Goal: Task Accomplishment & Management: Use online tool/utility

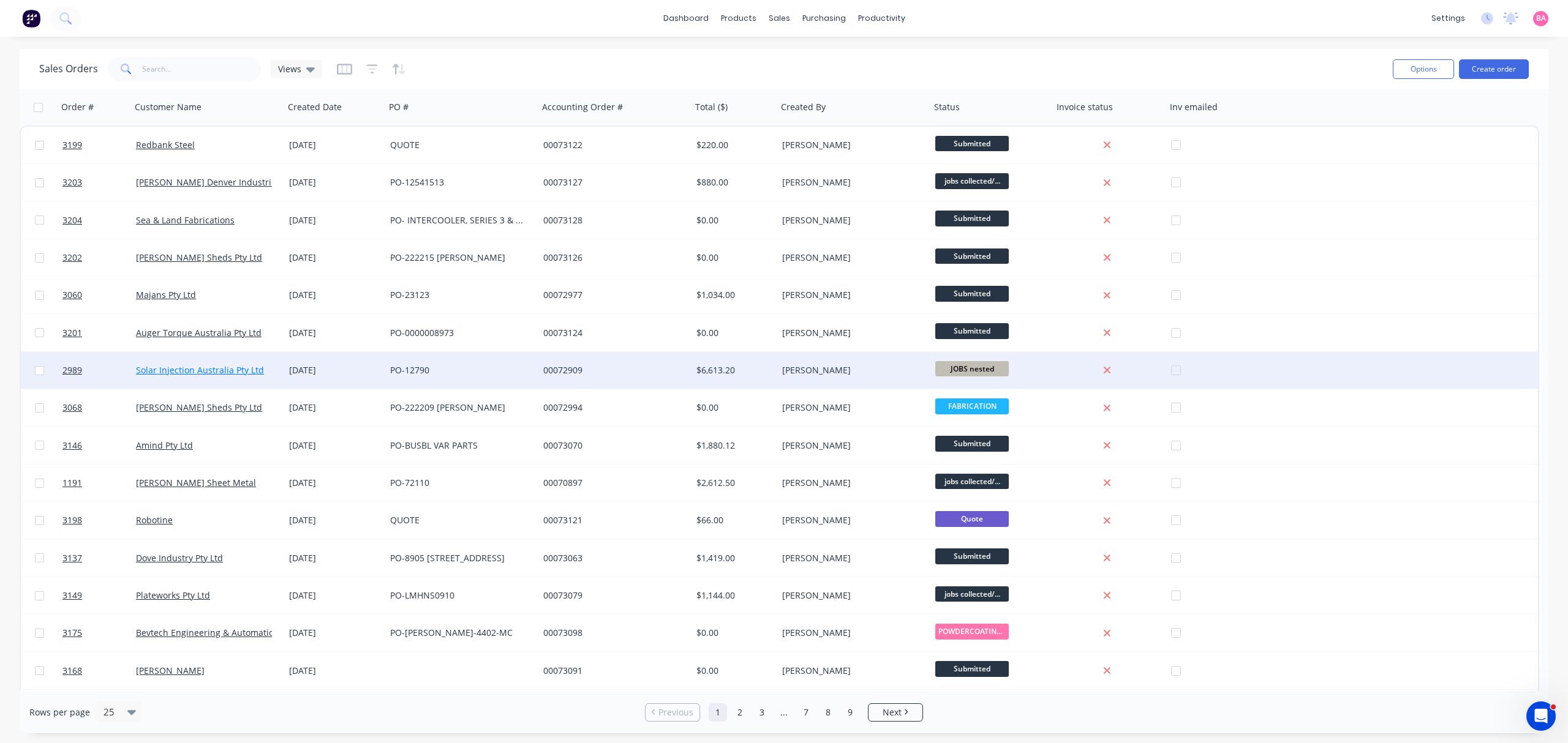
click at [240, 370] on link "Solar Injection Australia Pty Ltd" at bounding box center [200, 370] width 128 height 12
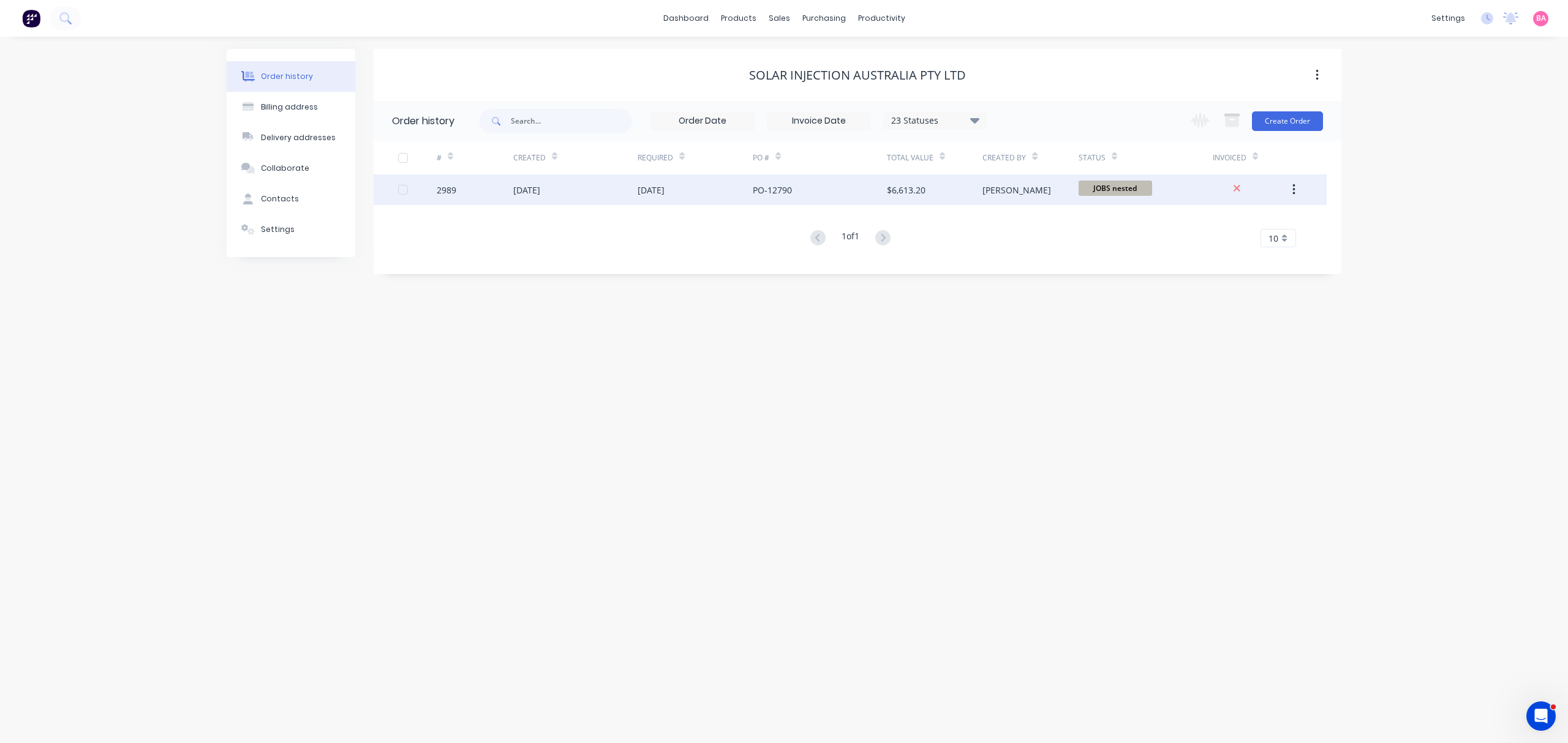
click at [579, 194] on div "[DATE]" at bounding box center [575, 190] width 124 height 31
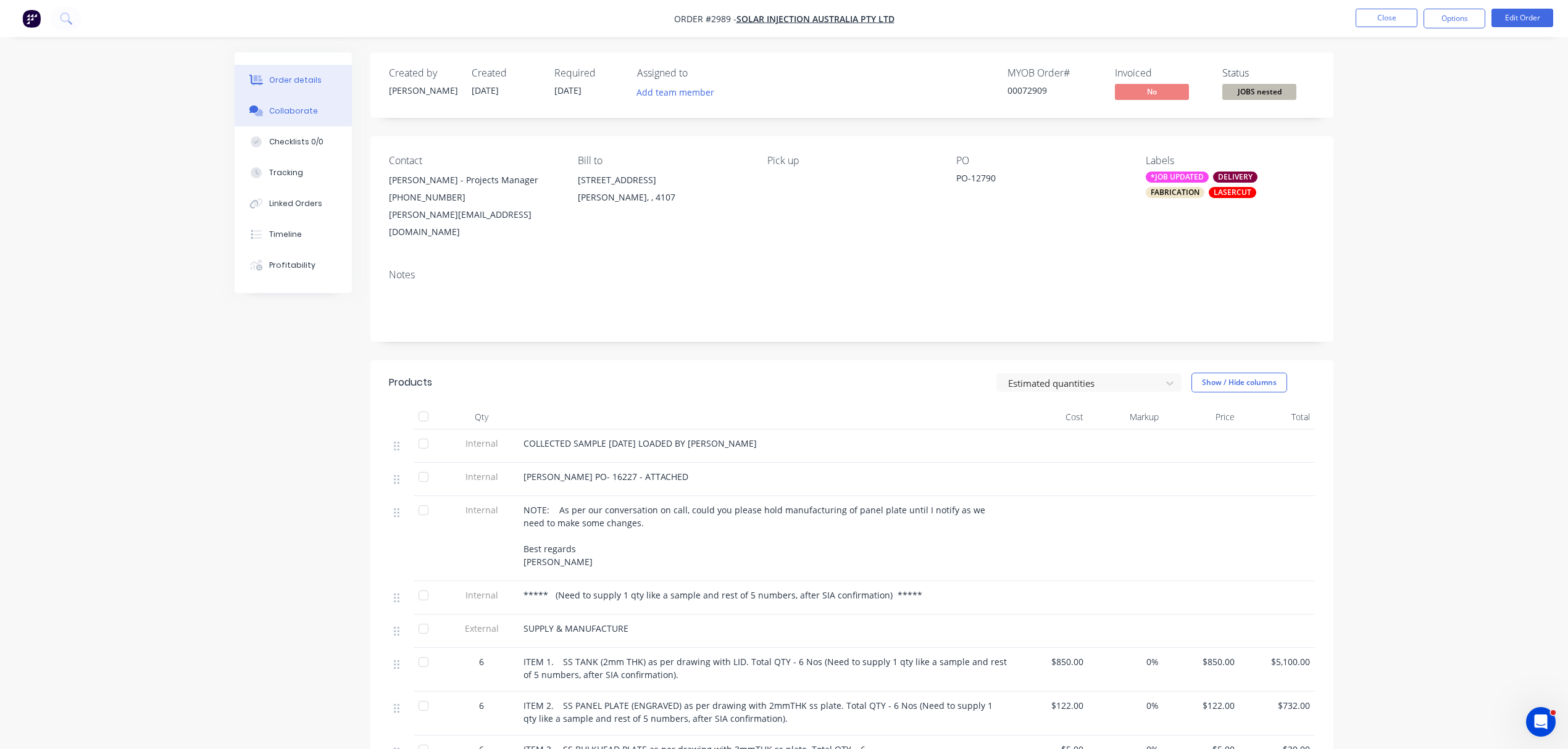
click at [322, 121] on button "Collaborate" at bounding box center [293, 111] width 118 height 31
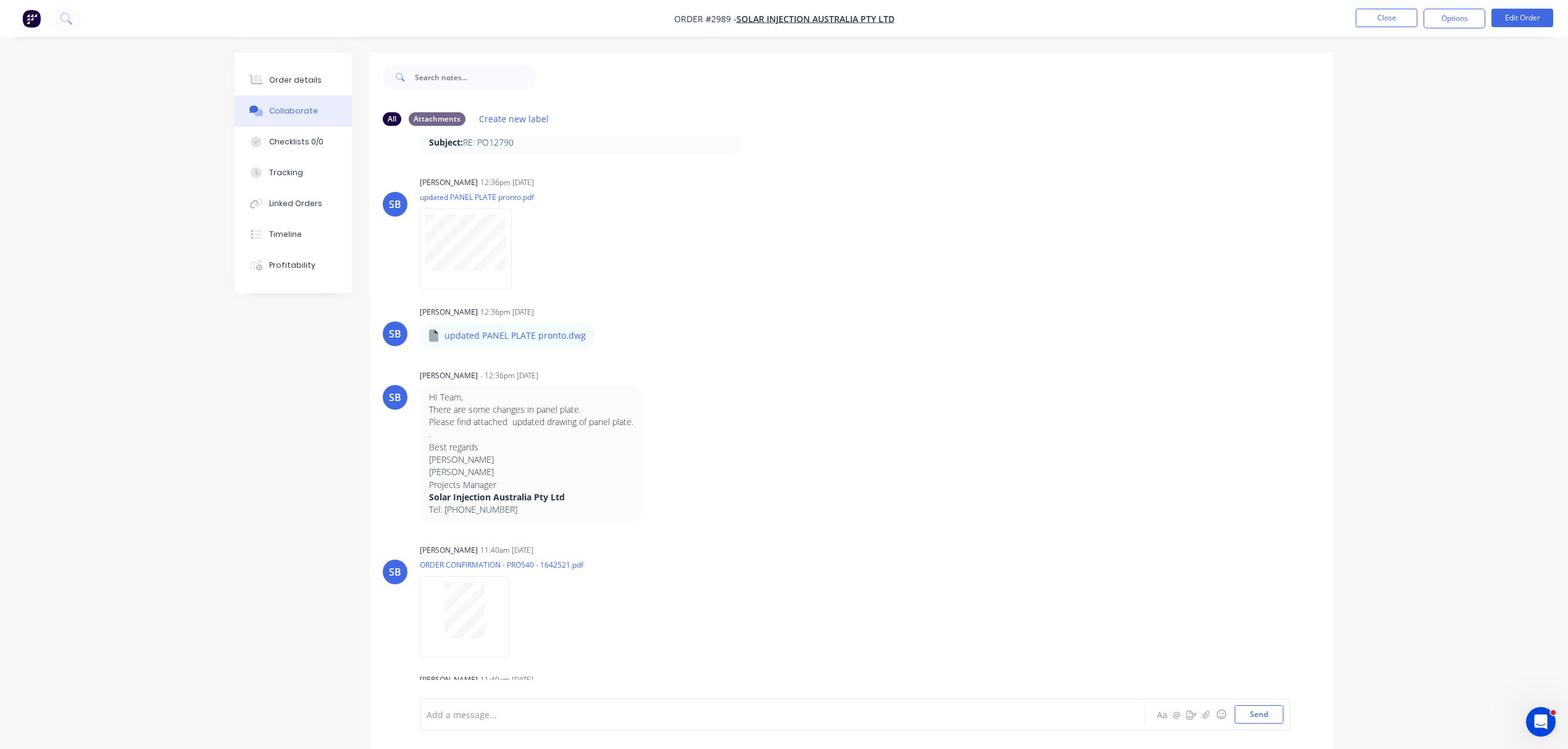
scroll to position [1454, 0]
click at [479, 284] on div at bounding box center [466, 252] width 92 height 81
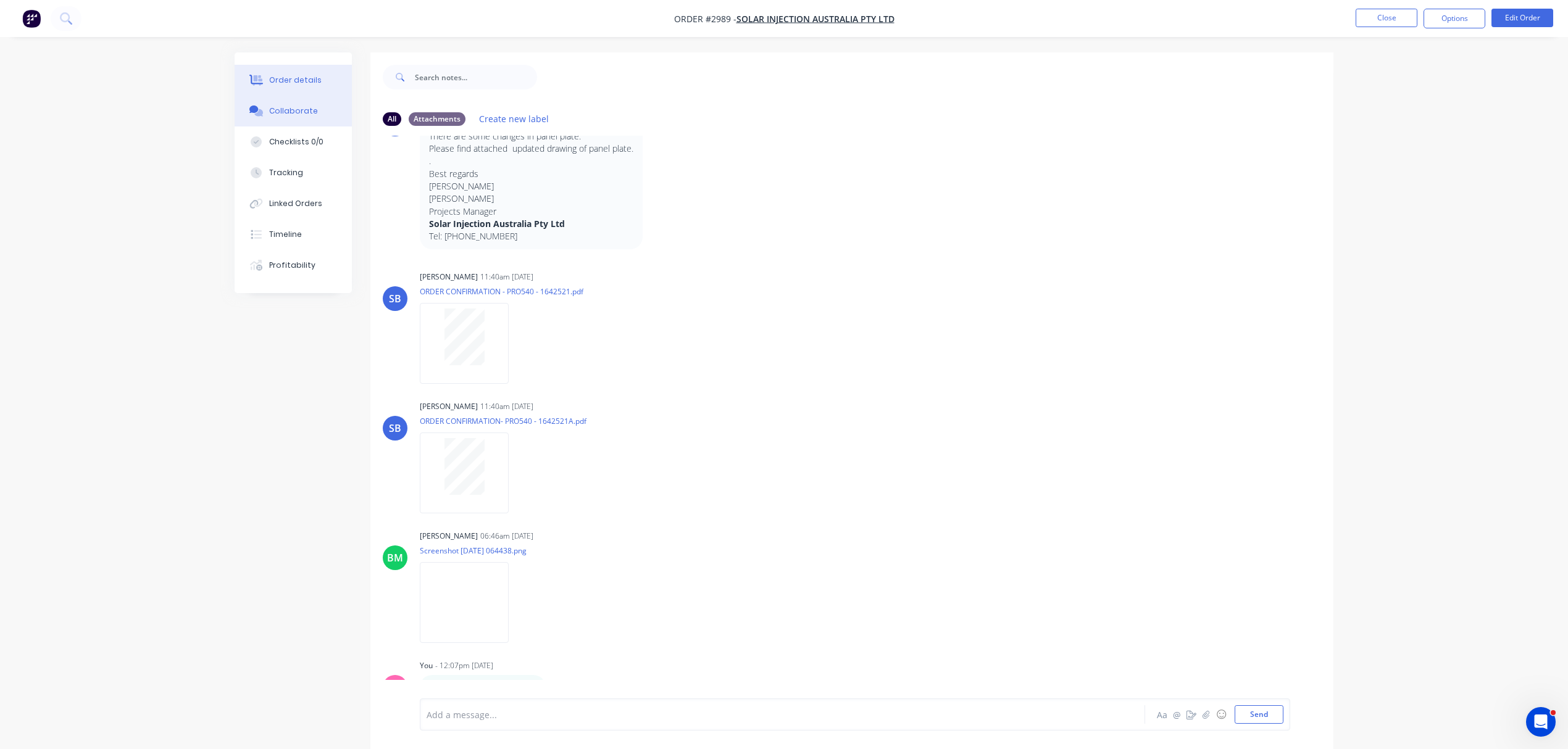
click at [324, 94] on button "Order details" at bounding box center [293, 81] width 118 height 31
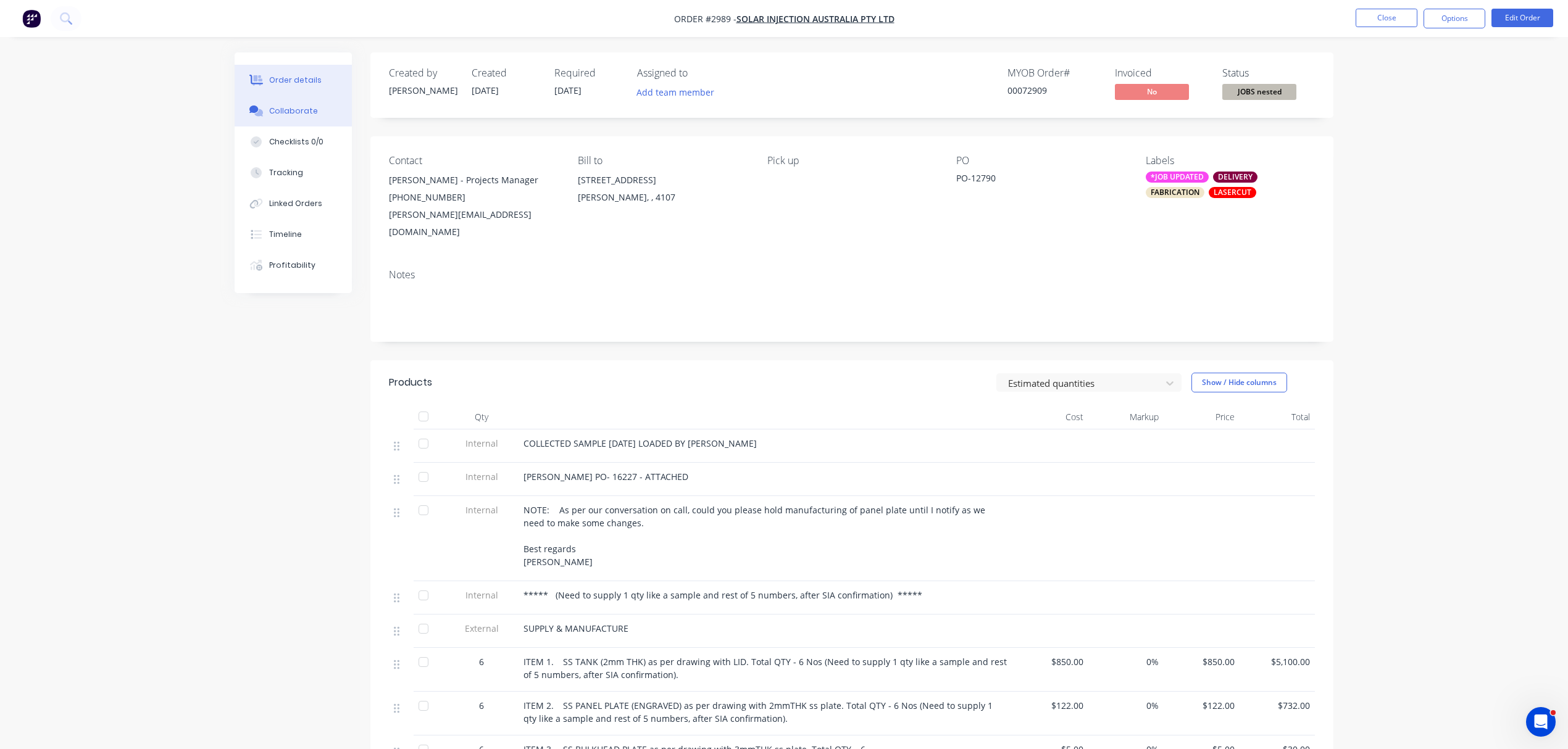
click at [324, 114] on button "Collaborate" at bounding box center [293, 111] width 118 height 31
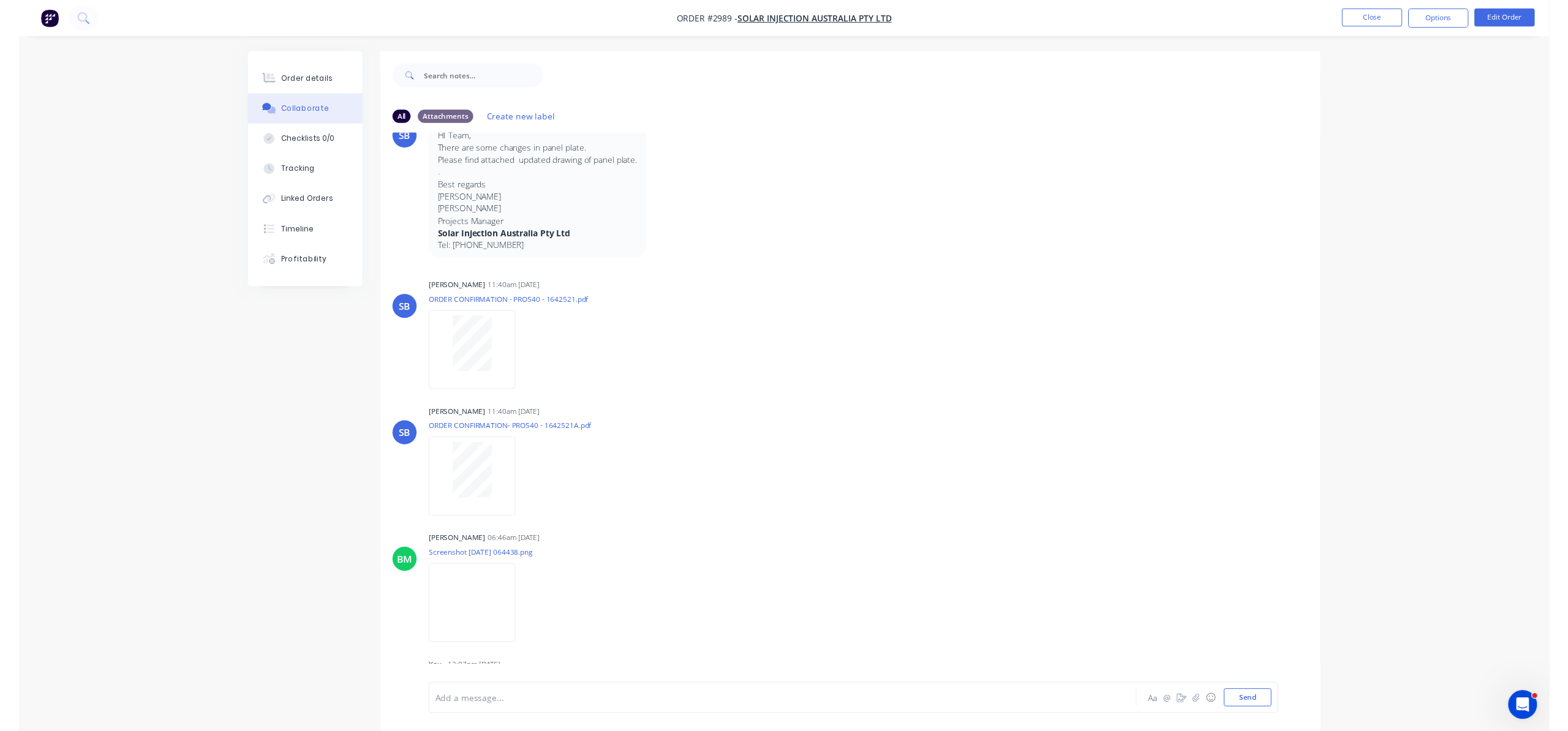
scroll to position [1699, 0]
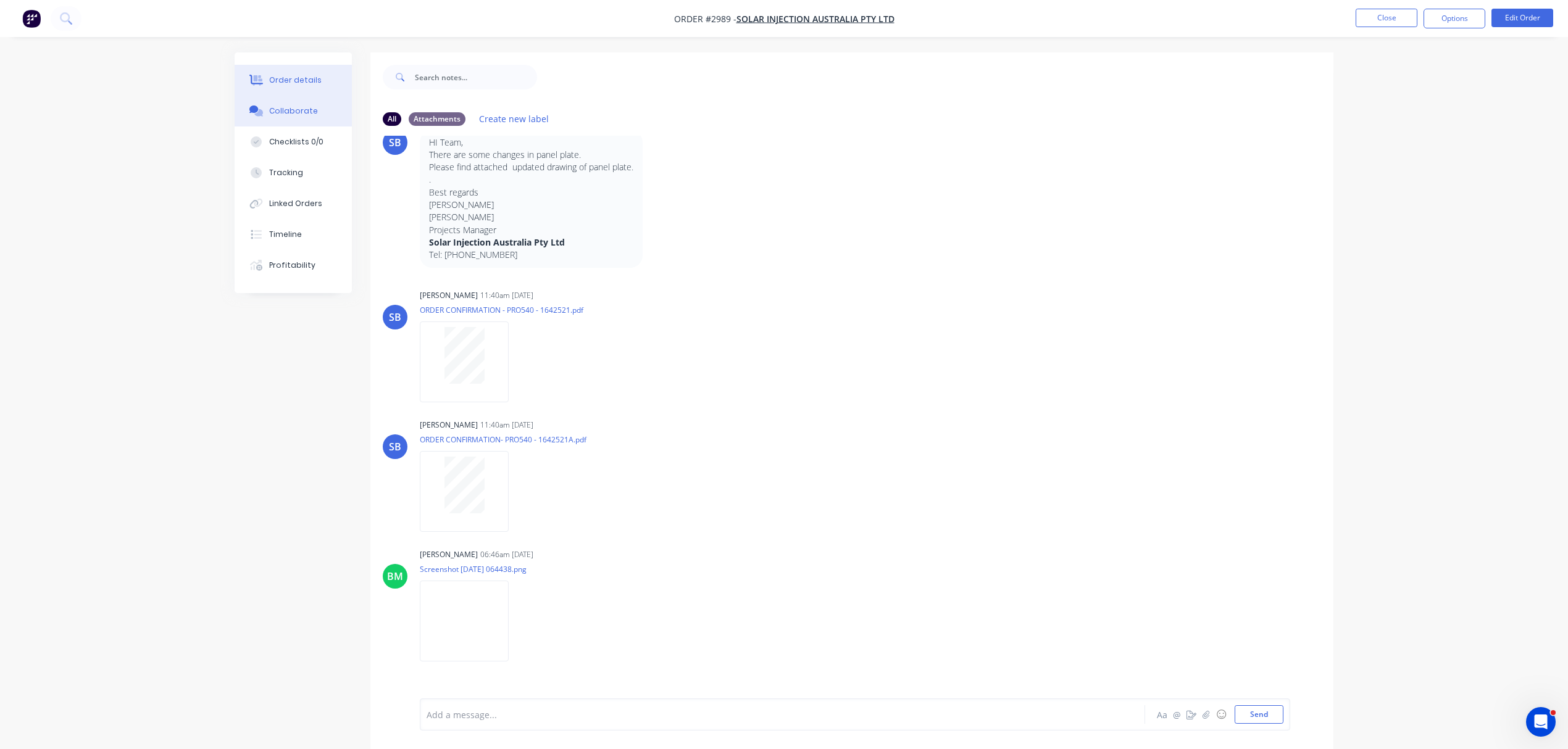
click at [324, 88] on button "Order details" at bounding box center [293, 81] width 118 height 31
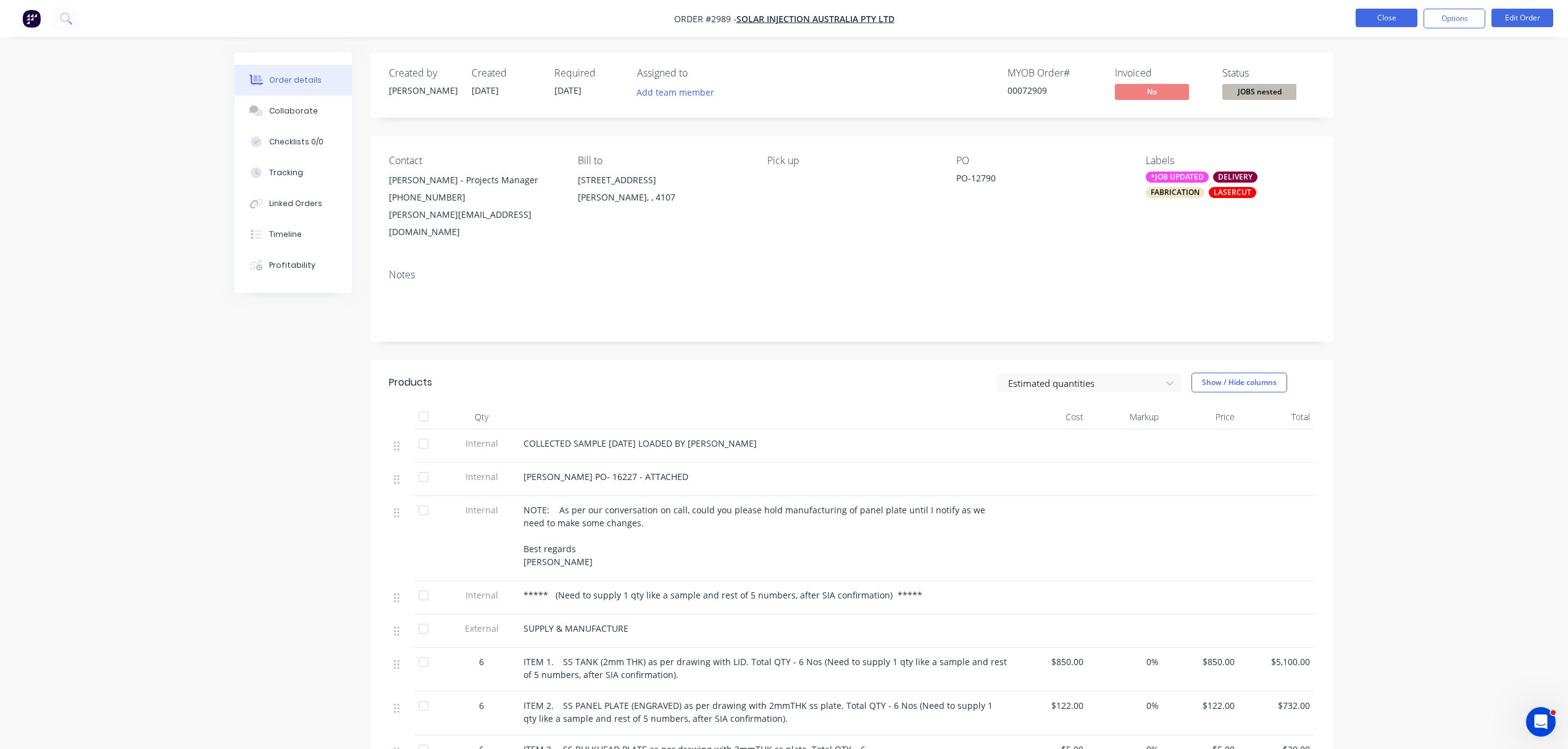
click at [1382, 8] on button "Close" at bounding box center [1386, 18] width 62 height 19
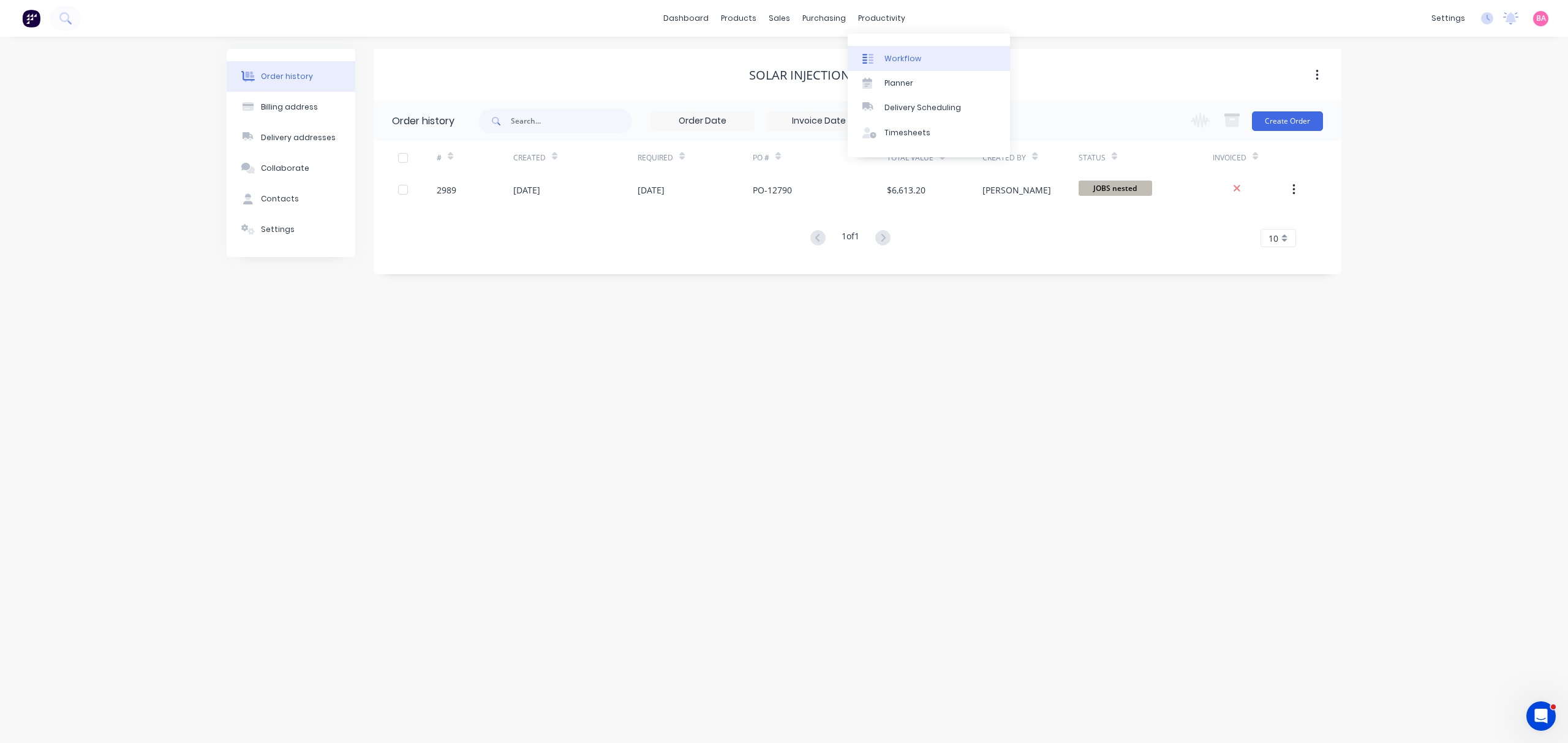
click at [970, 57] on link "Workflow" at bounding box center [929, 58] width 162 height 24
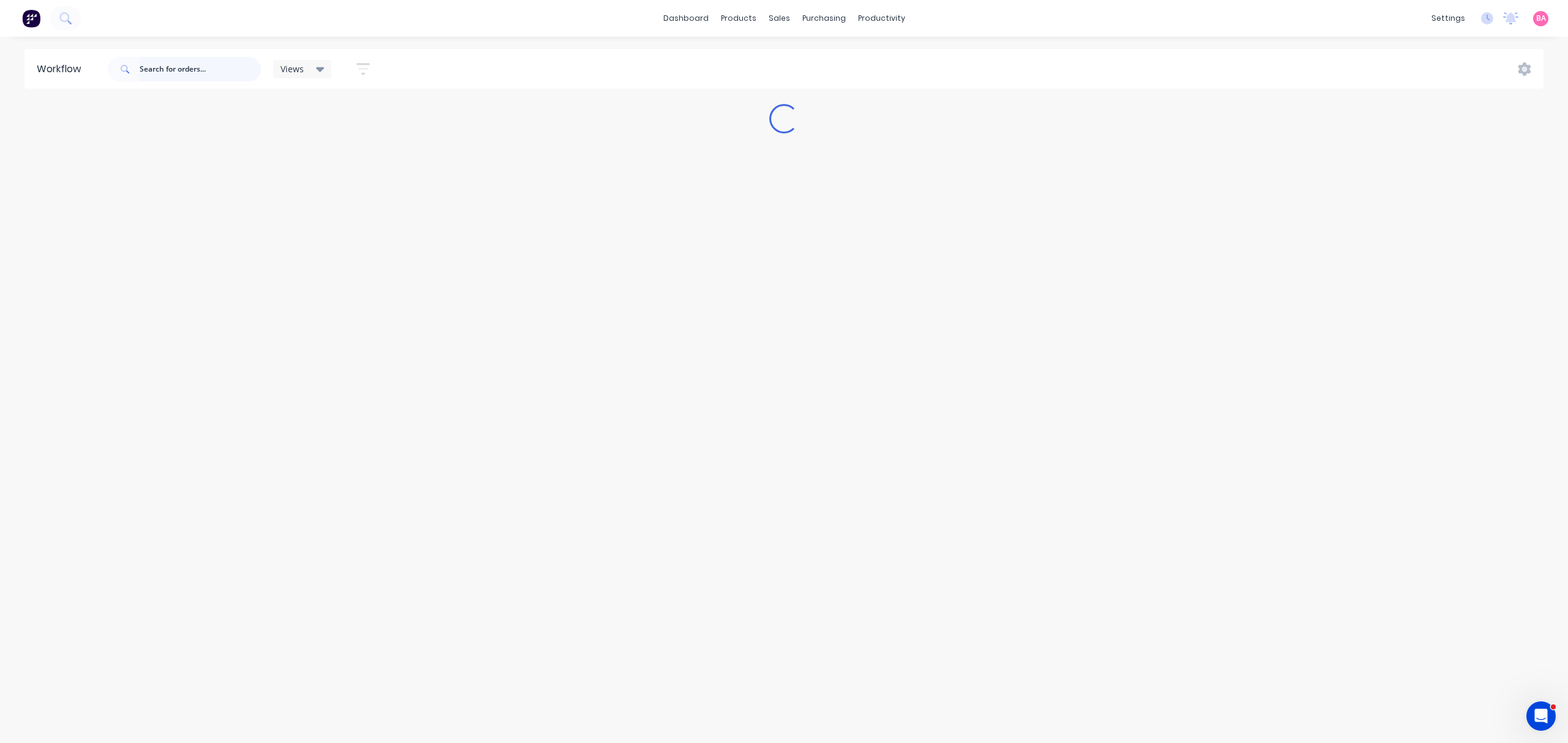
click at [239, 67] on input "text" at bounding box center [201, 69] width 121 height 24
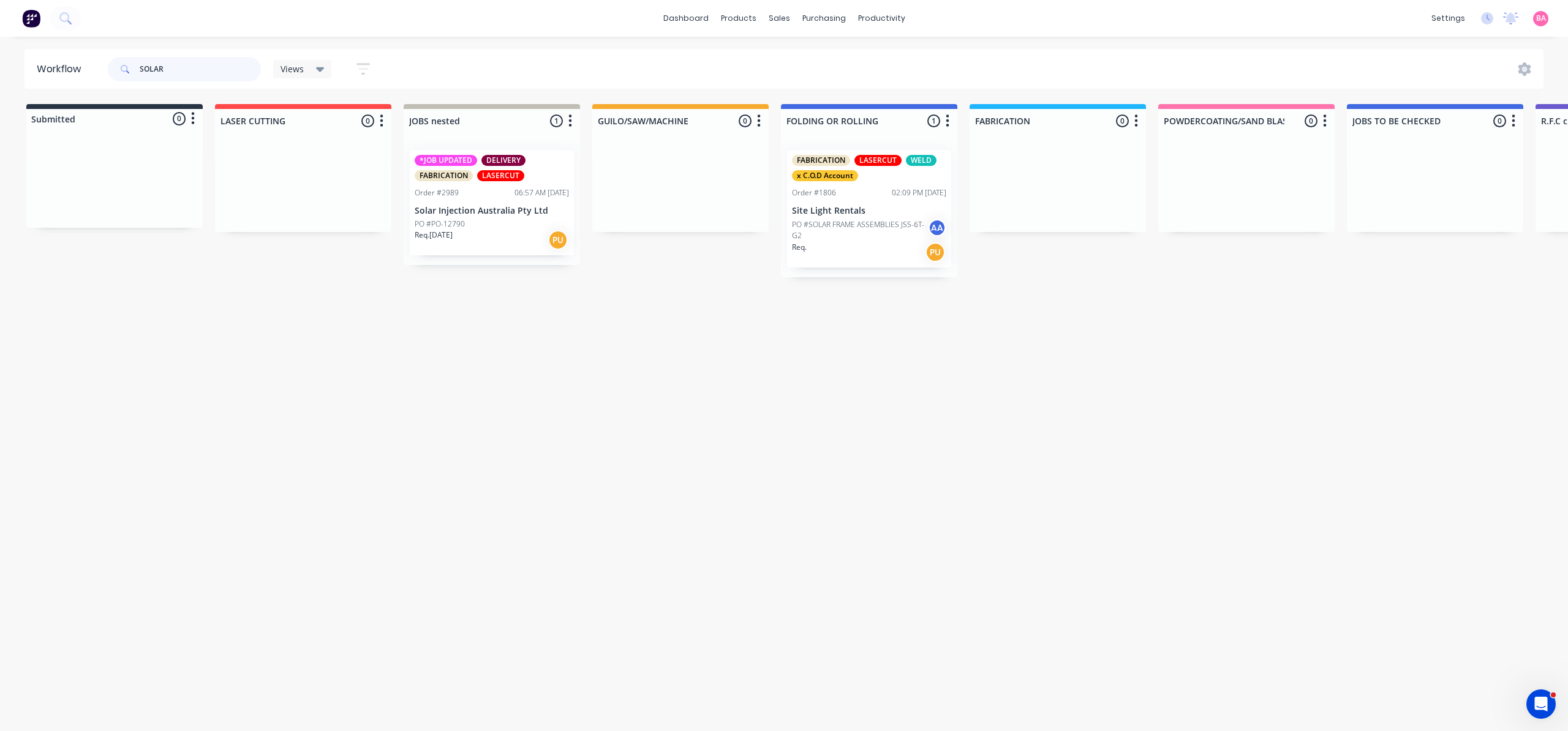
type input "SOLAR"
click at [491, 219] on div "PO #PO-12790" at bounding box center [491, 224] width 154 height 11
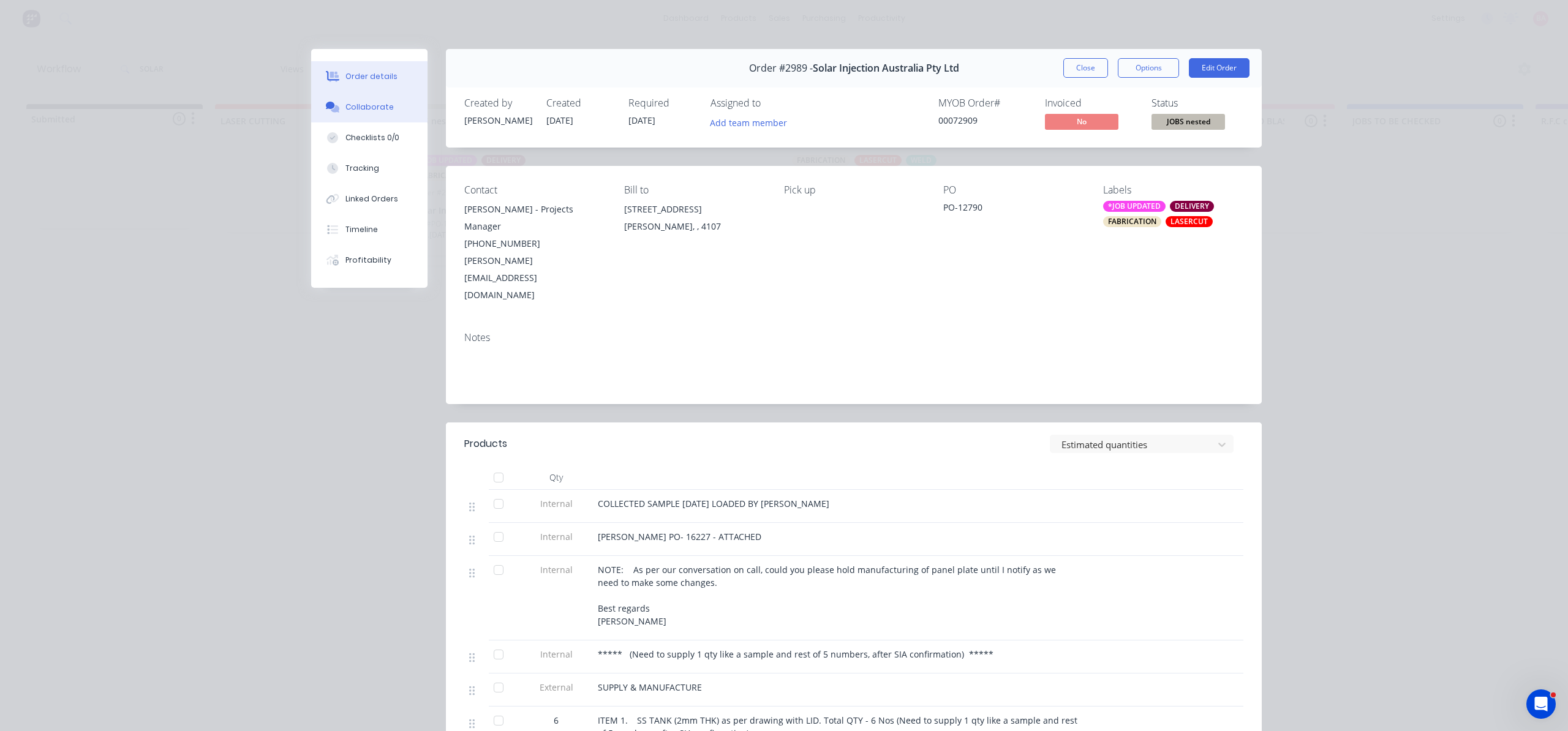
click at [398, 118] on button "Collaborate" at bounding box center [369, 108] width 117 height 31
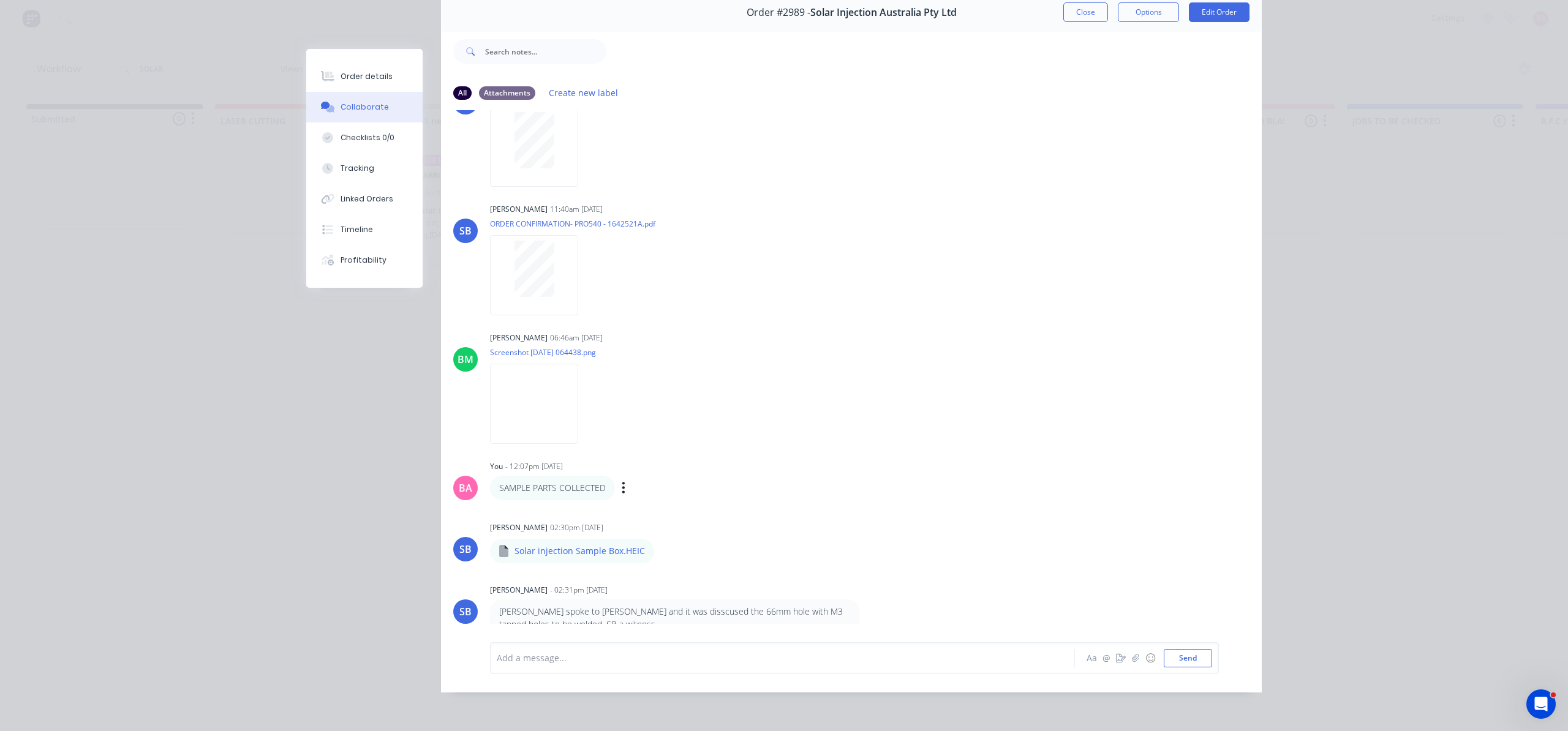
scroll to position [68, 0]
click at [1120, 659] on button "button" at bounding box center [1121, 658] width 15 height 15
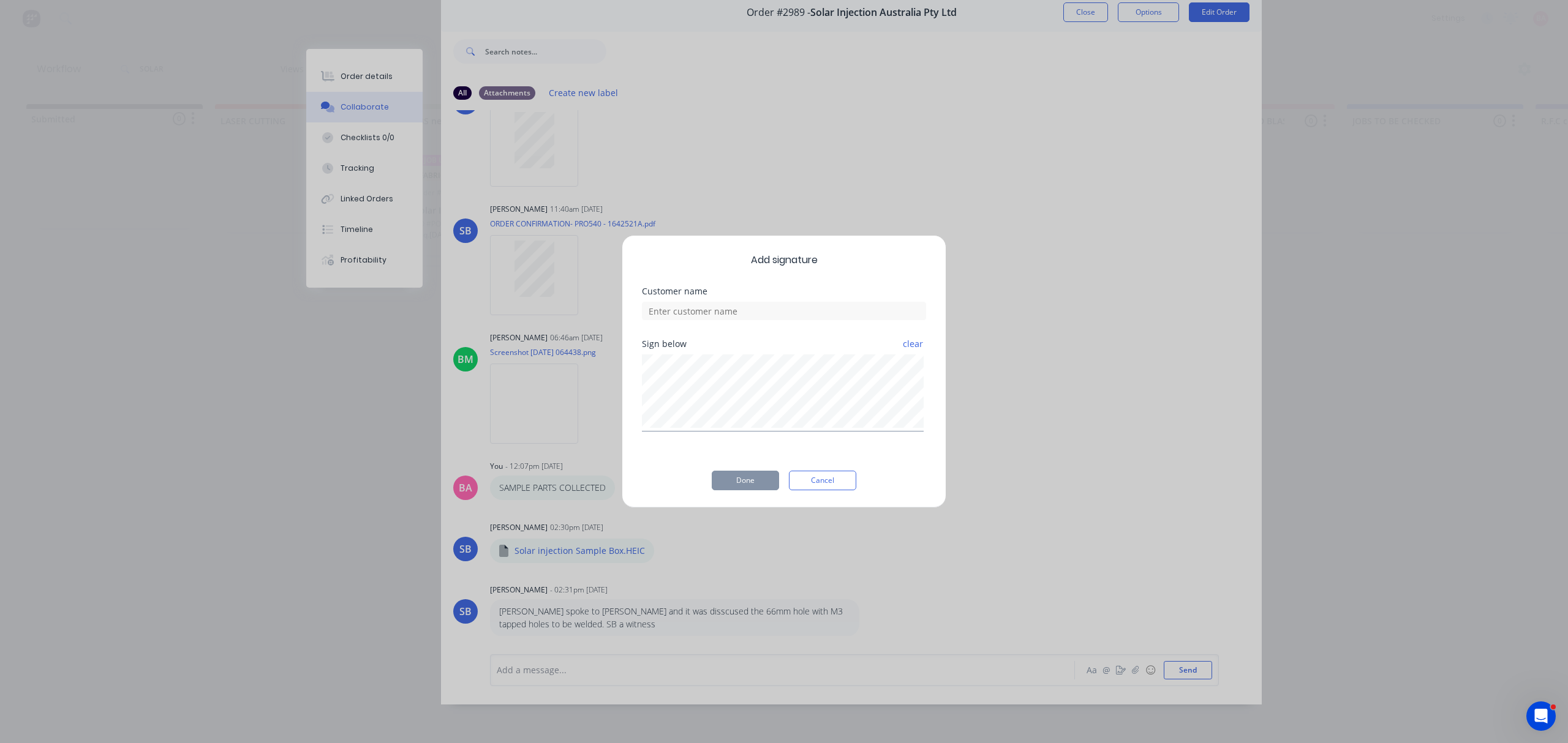
click at [1062, 595] on div "Add signature Customer name Sign below clear Done Cancel" at bounding box center [784, 371] width 1568 height 743
click at [823, 478] on button "Cancel" at bounding box center [823, 481] width 68 height 19
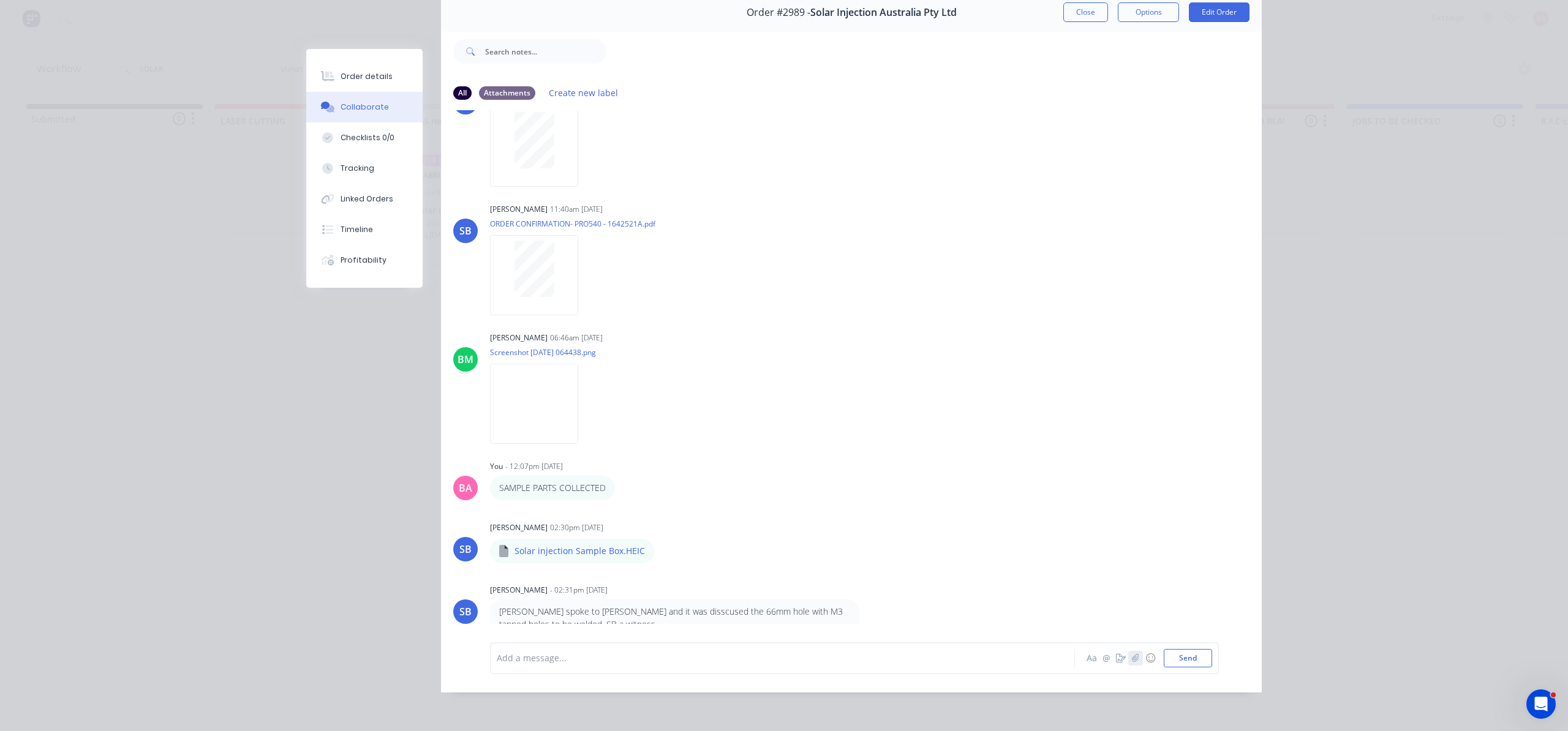
click at [1132, 662] on icon "button" at bounding box center [1135, 658] width 6 height 8
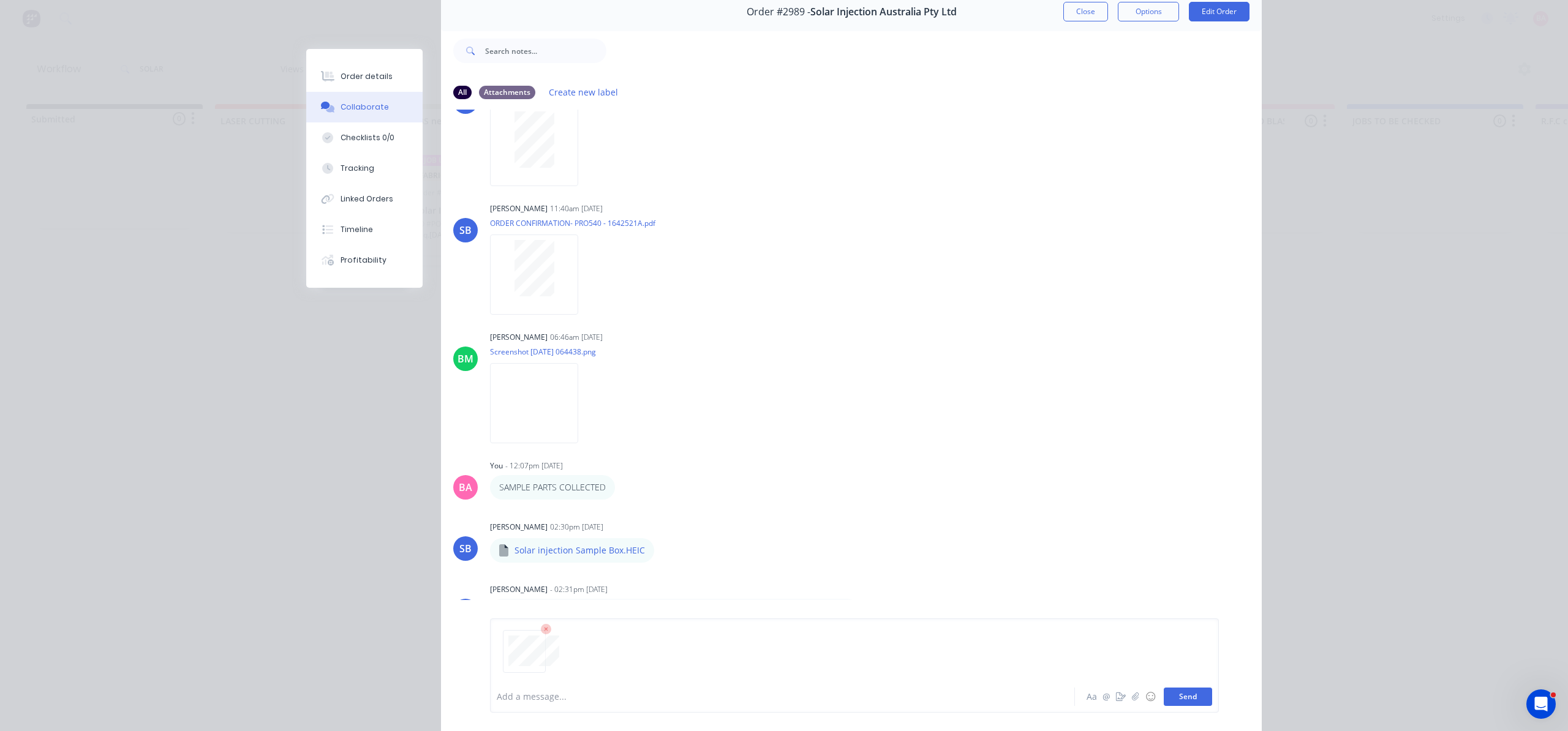
click at [1199, 704] on button "Send" at bounding box center [1188, 697] width 48 height 19
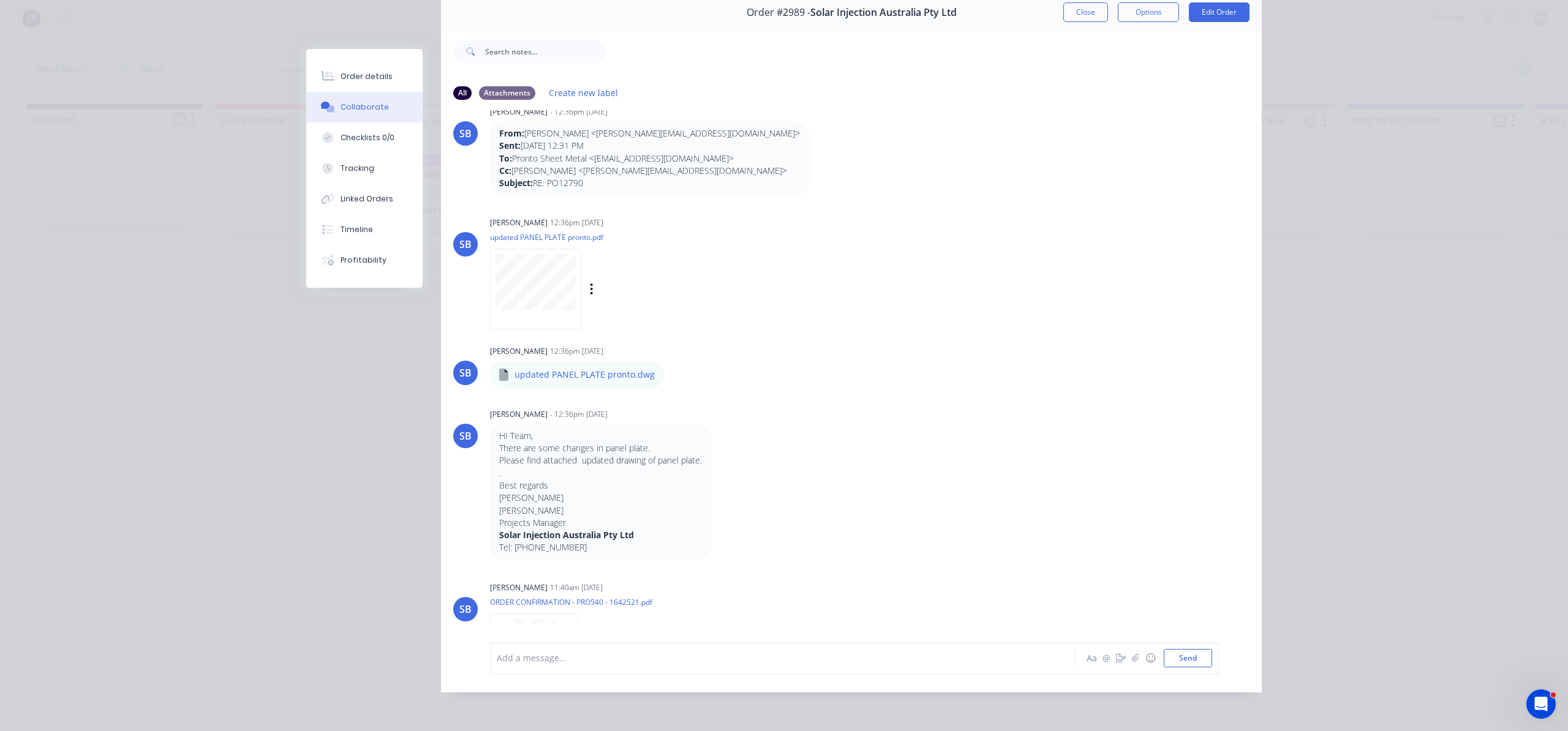
scroll to position [1372, 0]
click at [589, 289] on div "Labels Download Delete" at bounding box center [655, 297] width 138 height 18
click at [590, 289] on icon "button" at bounding box center [592, 296] width 4 height 14
drag, startPoint x: 584, startPoint y: 289, endPoint x: 595, endPoint y: 292, distance: 11.4
click at [598, 262] on div "Labels Download Delete" at bounding box center [603, 296] width 228 height 92
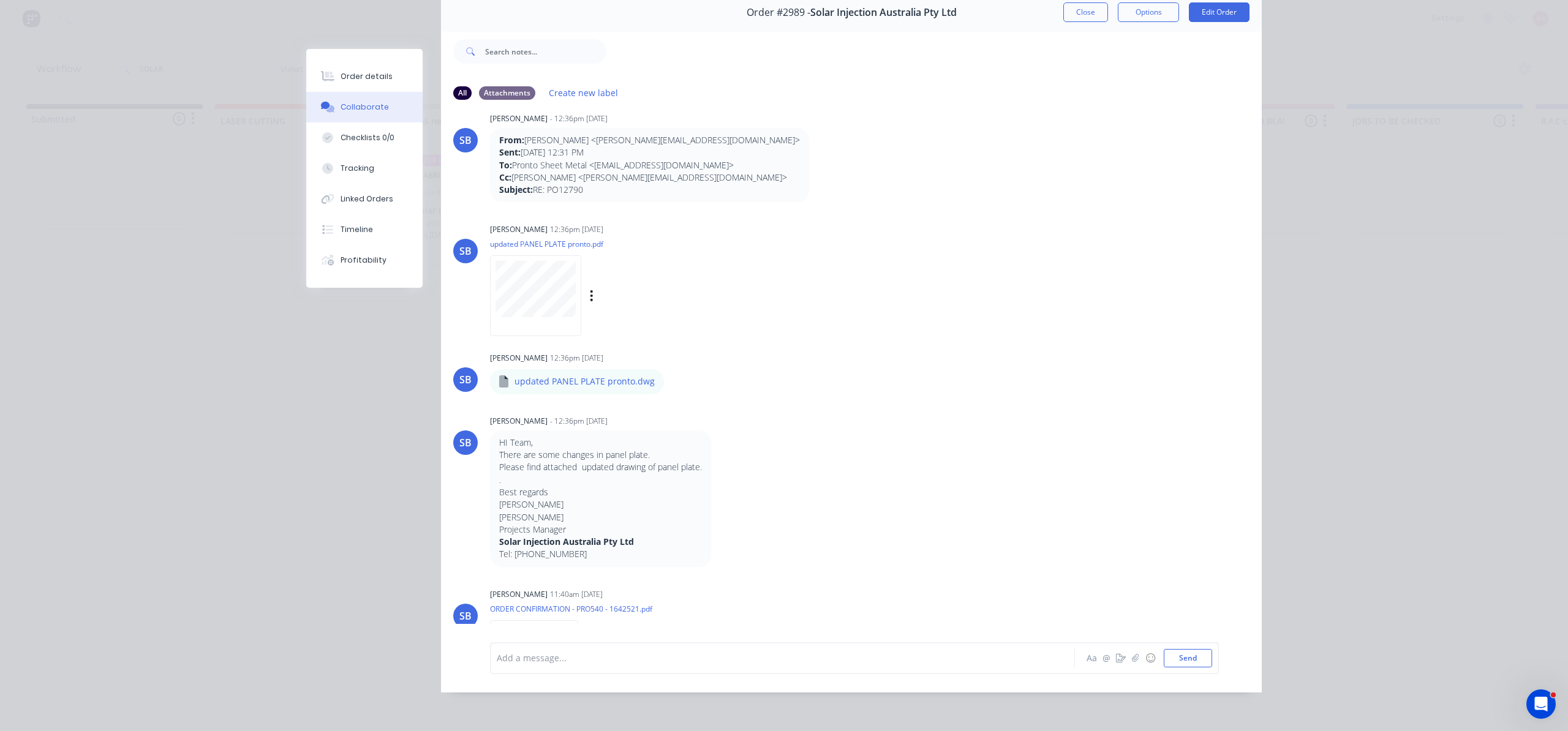
click at [577, 288] on div at bounding box center [538, 295] width 96 height 81
click at [586, 295] on div "Labels Download Delete" at bounding box center [655, 297] width 138 height 18
click at [591, 298] on icon "button" at bounding box center [592, 295] width 3 height 11
click at [0, 0] on button "Delete" at bounding box center [0, 0] width 0 height 0
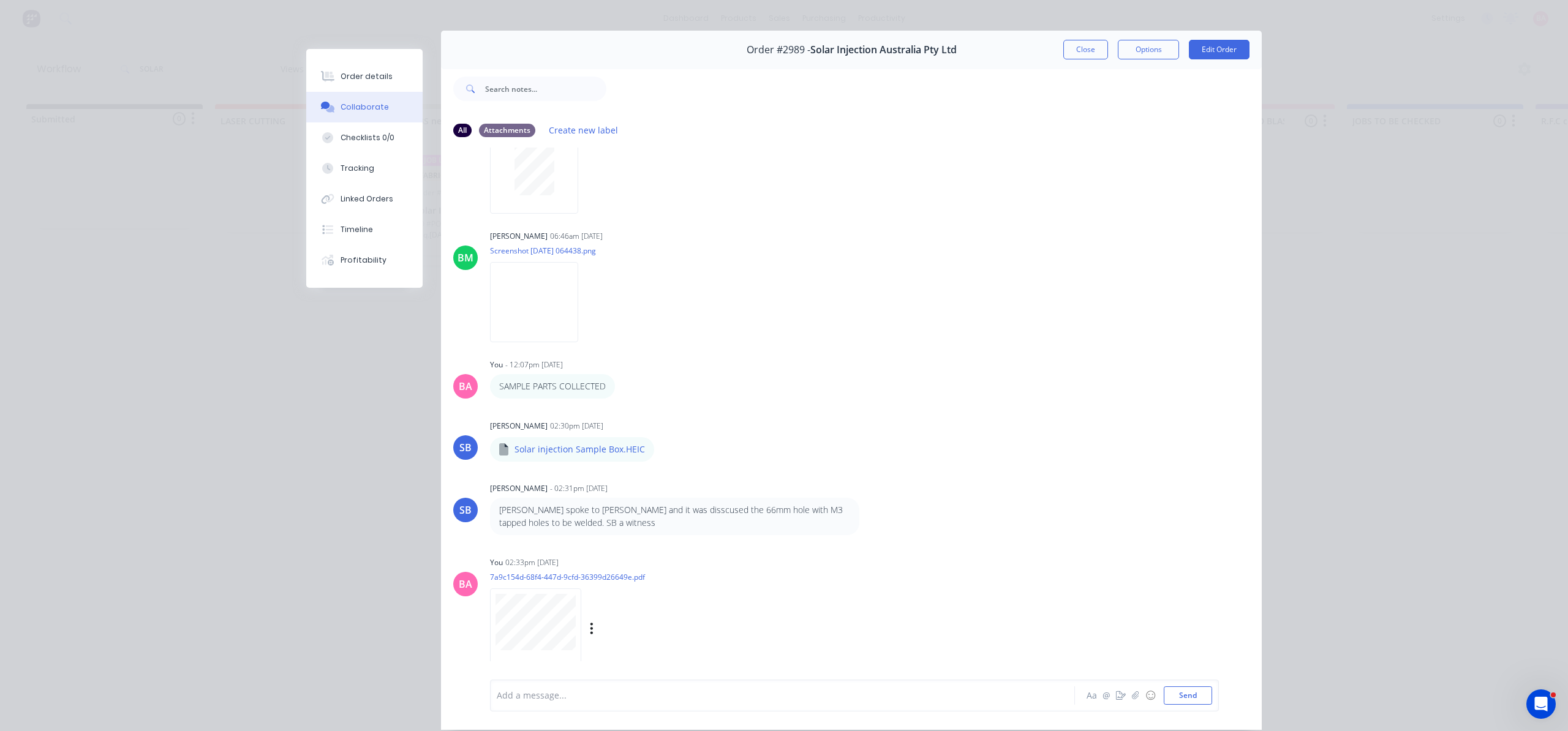
scroll to position [68, 0]
